Goal: Navigation & Orientation: Find specific page/section

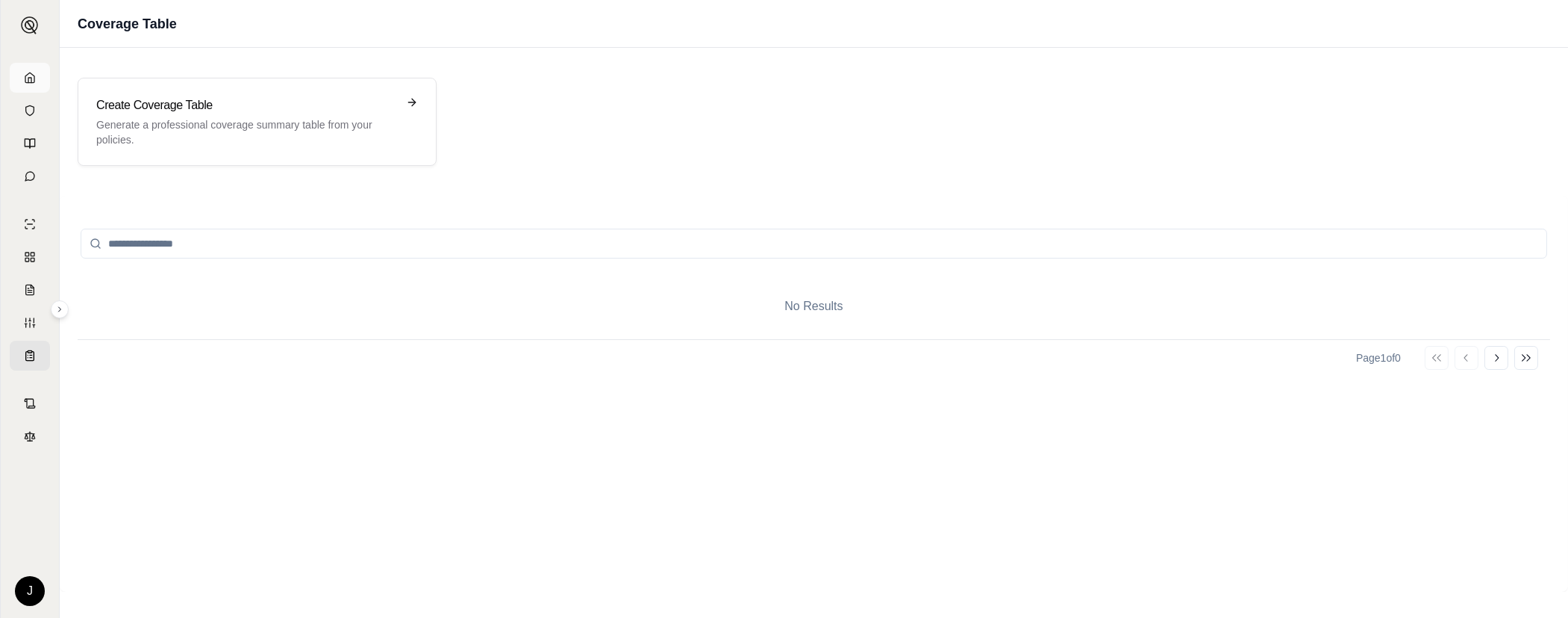
click at [25, 77] on icon at bounding box center [29, 77] width 9 height 10
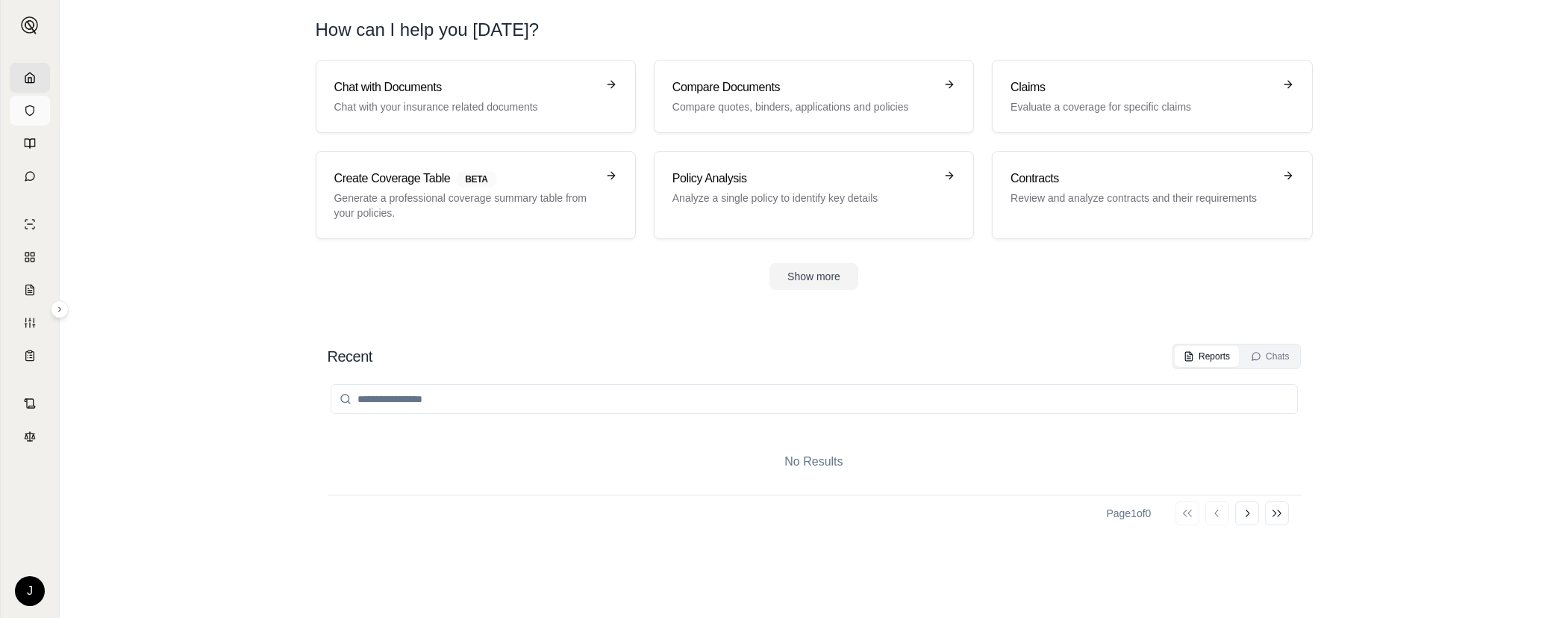
click at [35, 113] on link at bounding box center [29, 110] width 41 height 30
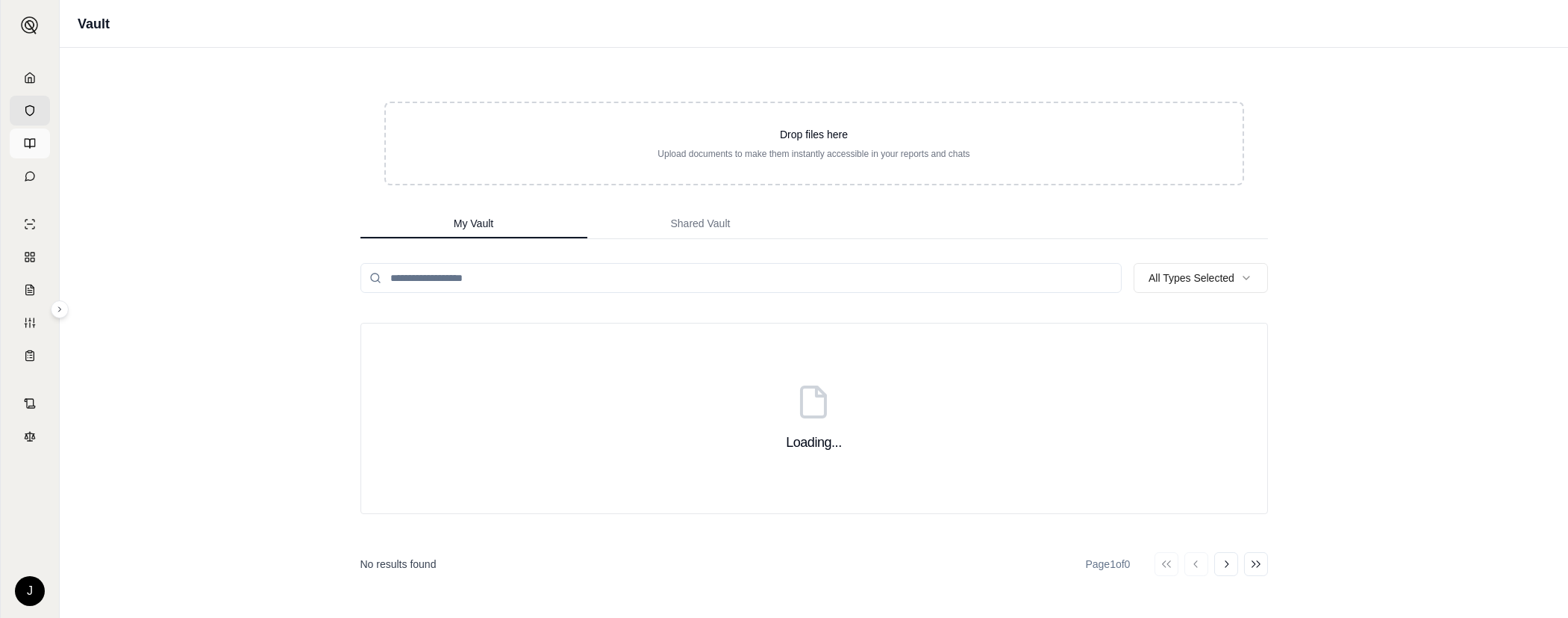
click at [34, 132] on link at bounding box center [29, 143] width 41 height 30
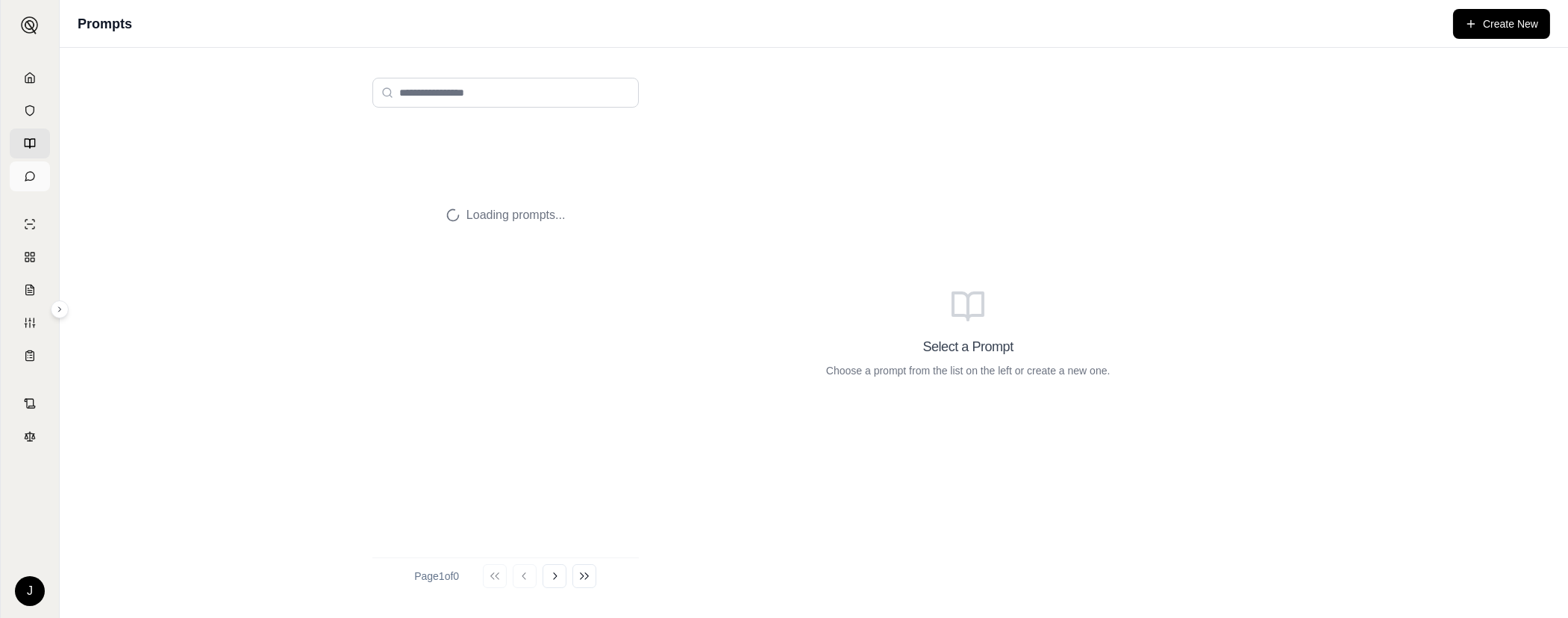
click at [28, 176] on icon at bounding box center [30, 177] width 12 height 12
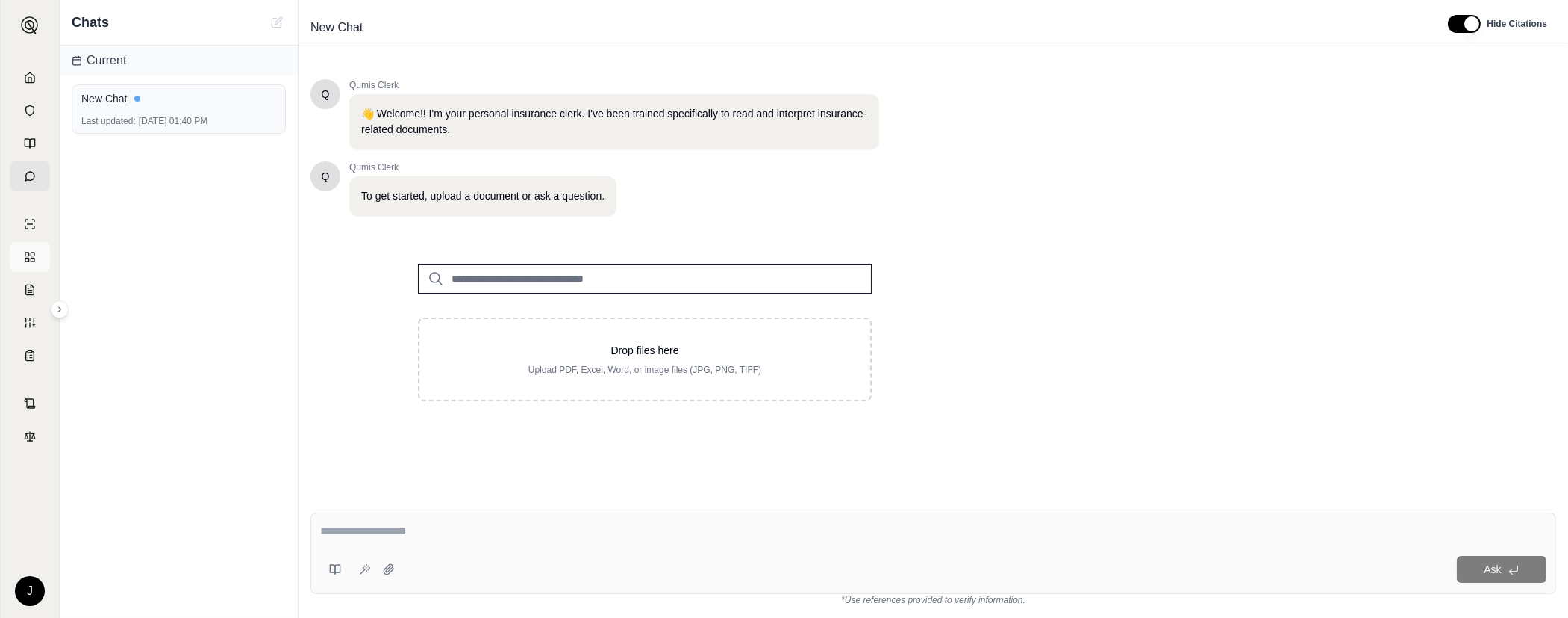
click at [26, 265] on link at bounding box center [29, 257] width 41 height 30
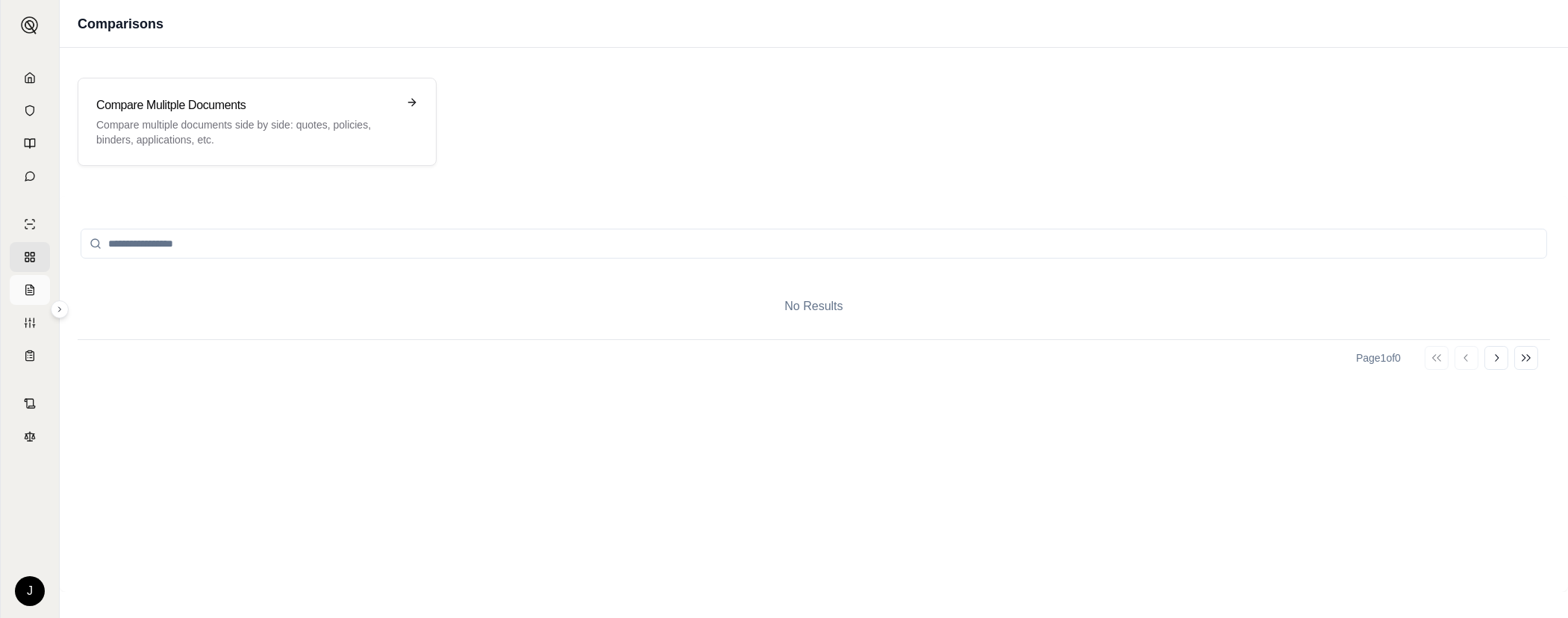
click at [31, 299] on link at bounding box center [29, 290] width 41 height 30
click at [35, 326] on link at bounding box center [29, 323] width 41 height 30
click at [239, 131] on p "Create a customized report based on your needs" at bounding box center [246, 124] width 301 height 15
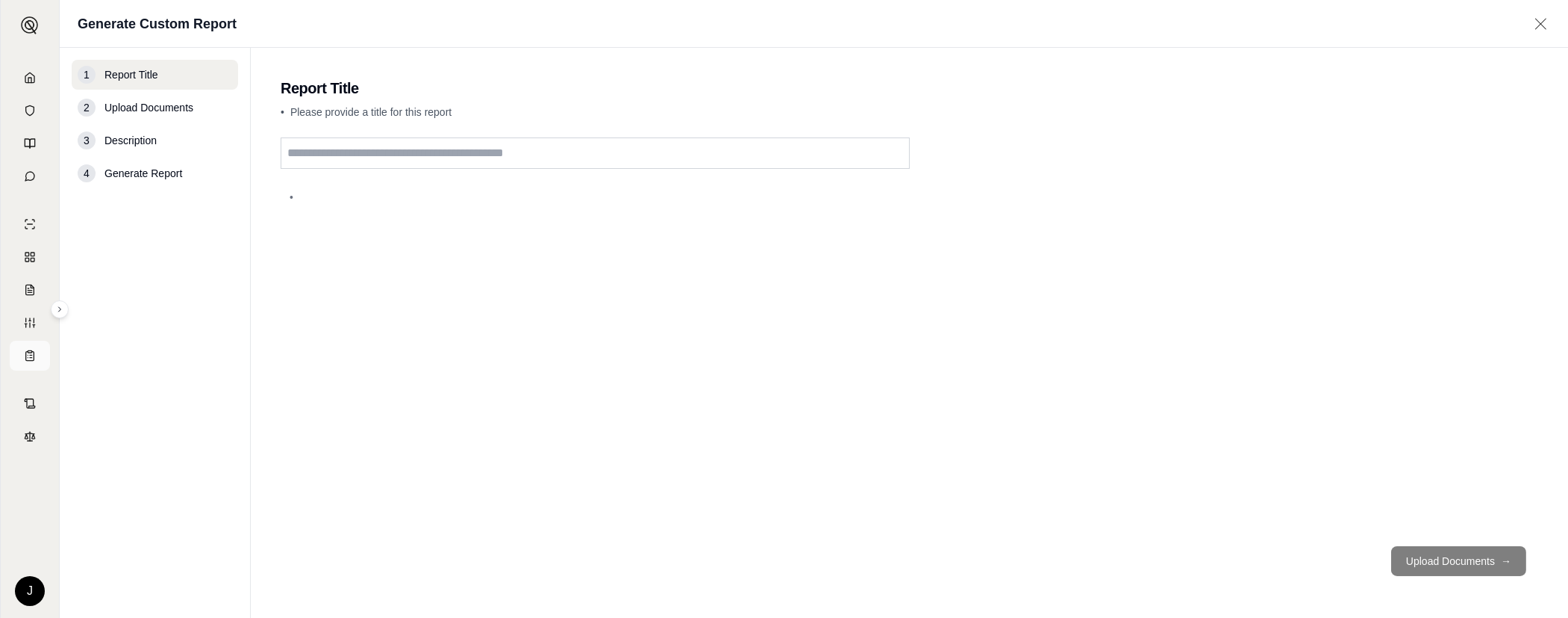
click at [31, 357] on icon at bounding box center [30, 356] width 12 height 12
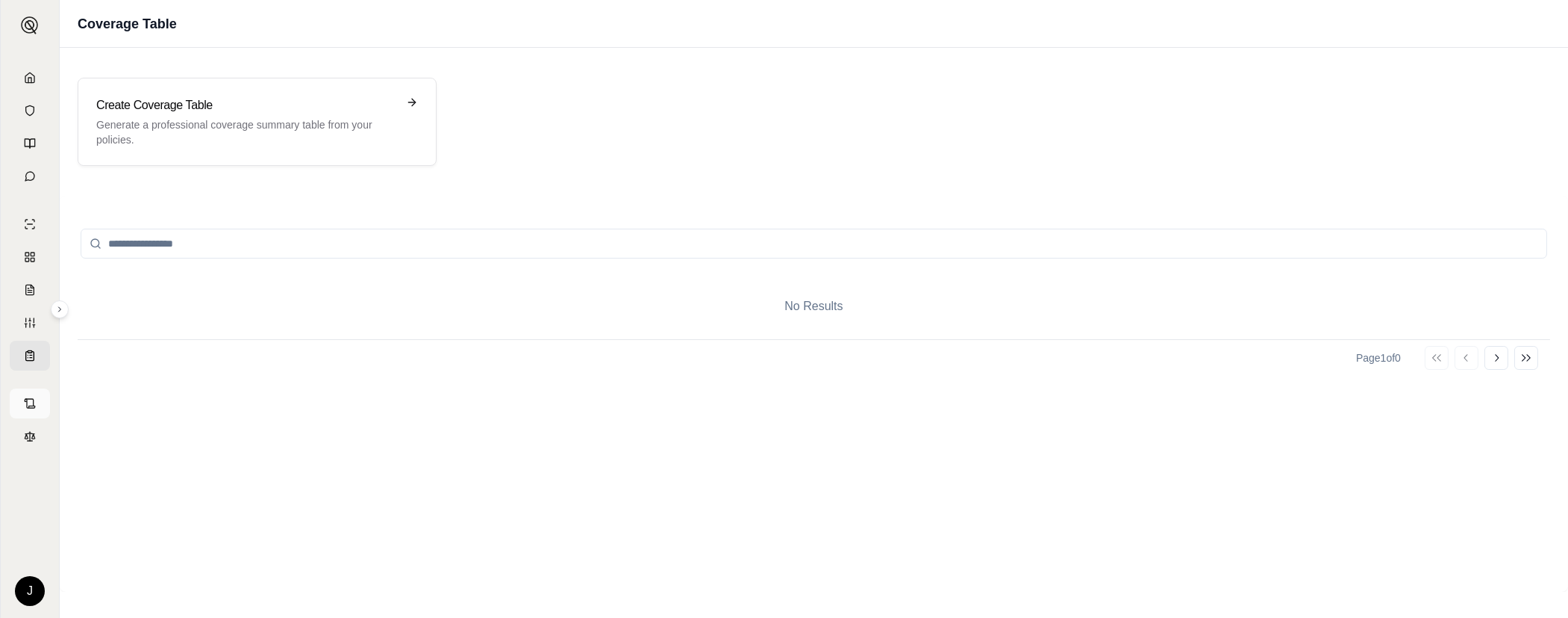
click at [35, 408] on icon at bounding box center [30, 403] width 12 height 12
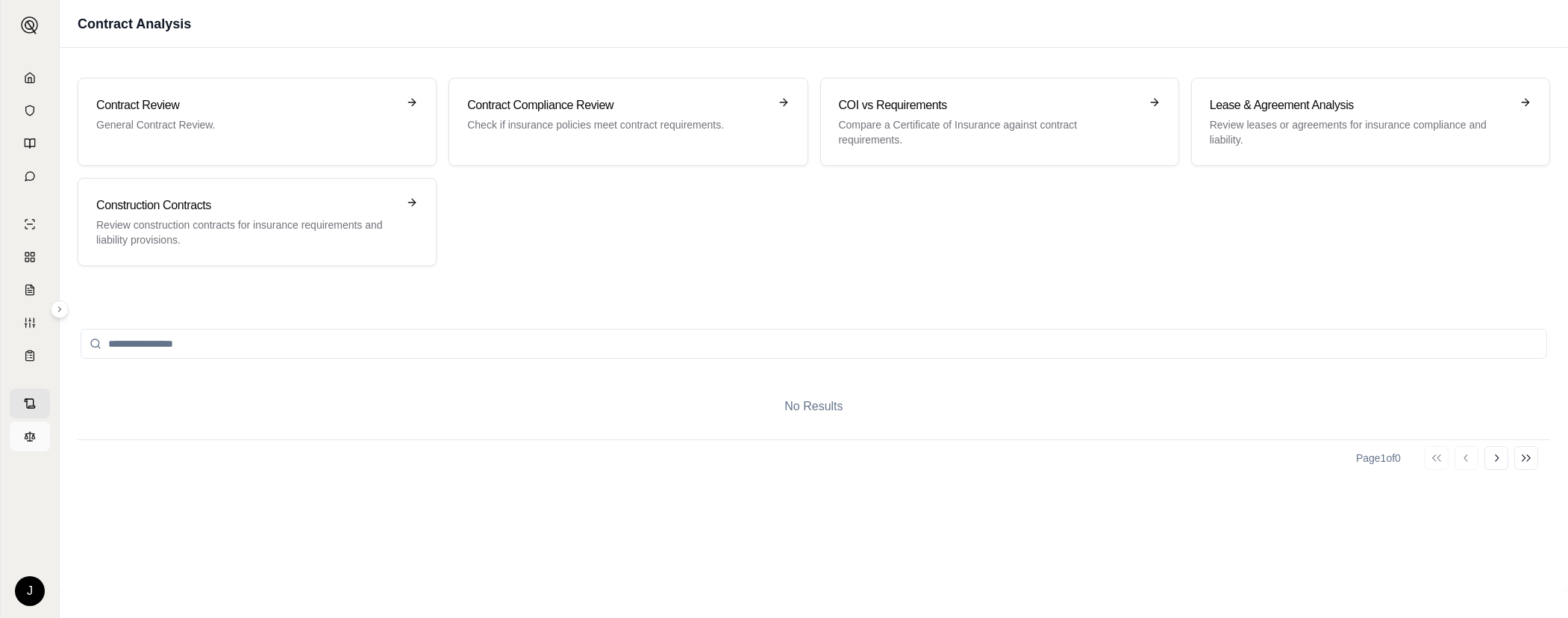
click at [40, 441] on link at bounding box center [29, 436] width 41 height 30
click at [31, 435] on icon at bounding box center [30, 436] width 12 height 12
